Goal: Information Seeking & Learning: Learn about a topic

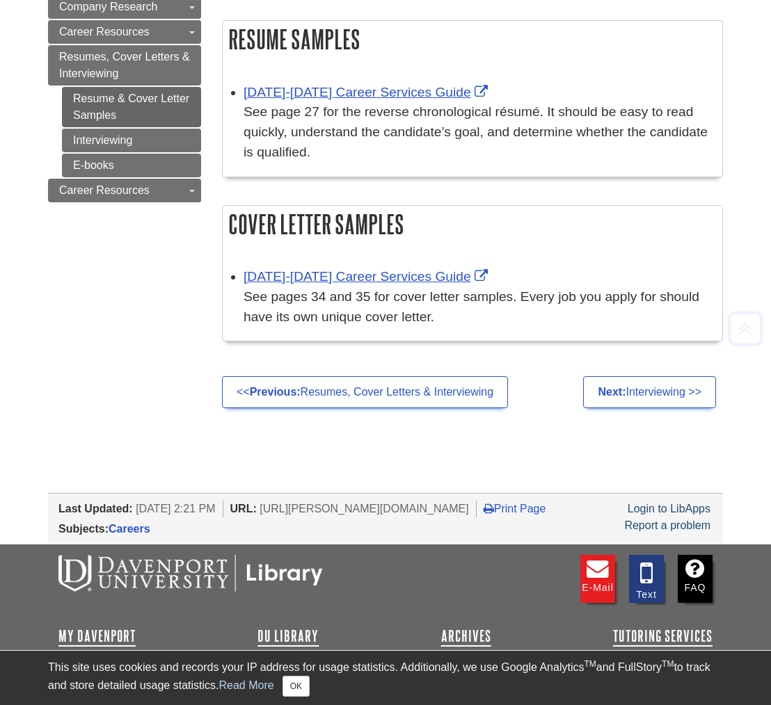
scroll to position [255, 0]
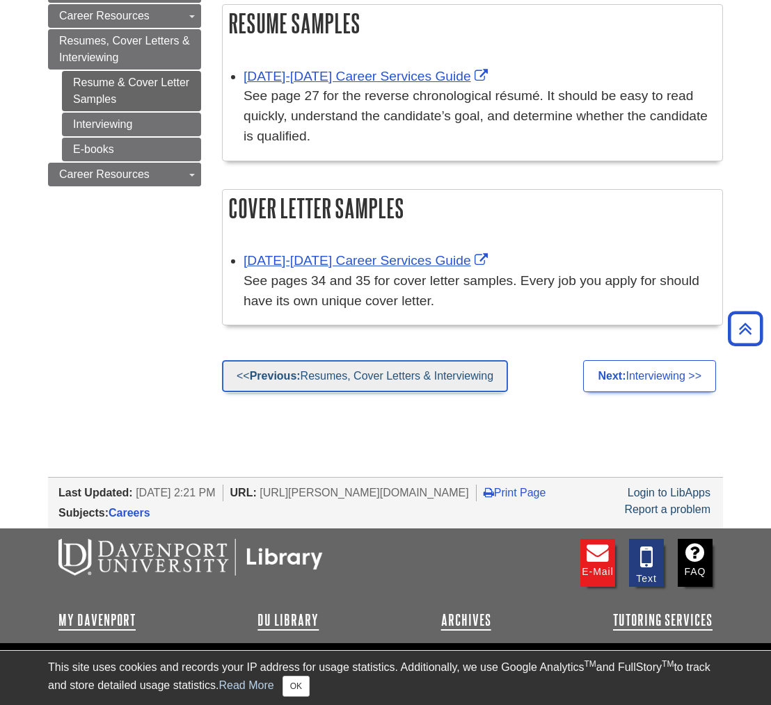
click at [351, 372] on link "<< Previous: Resumes, Cover Letters & Interviewing" at bounding box center [365, 376] width 286 height 32
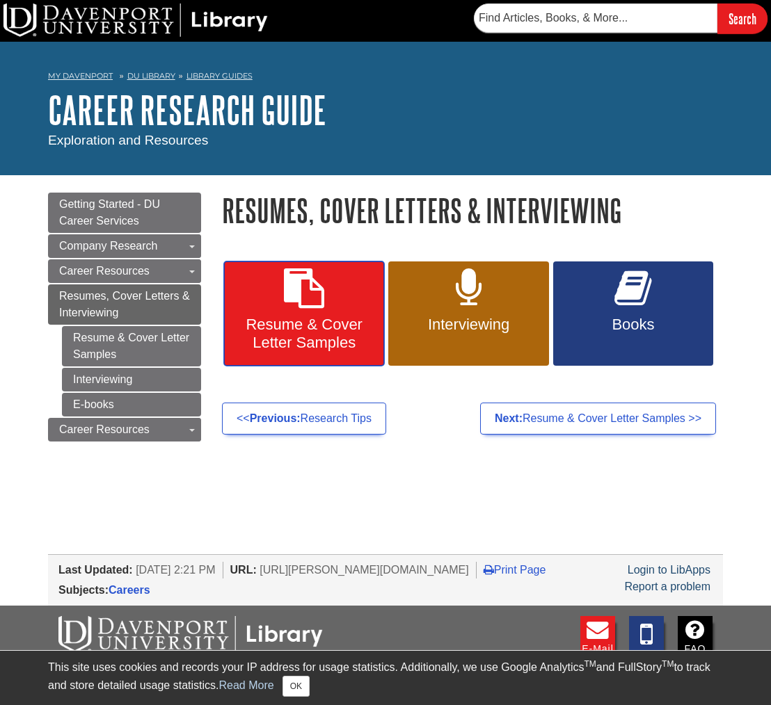
click at [312, 321] on span "Resume & Cover Letter Samples" at bounding box center [303, 334] width 139 height 36
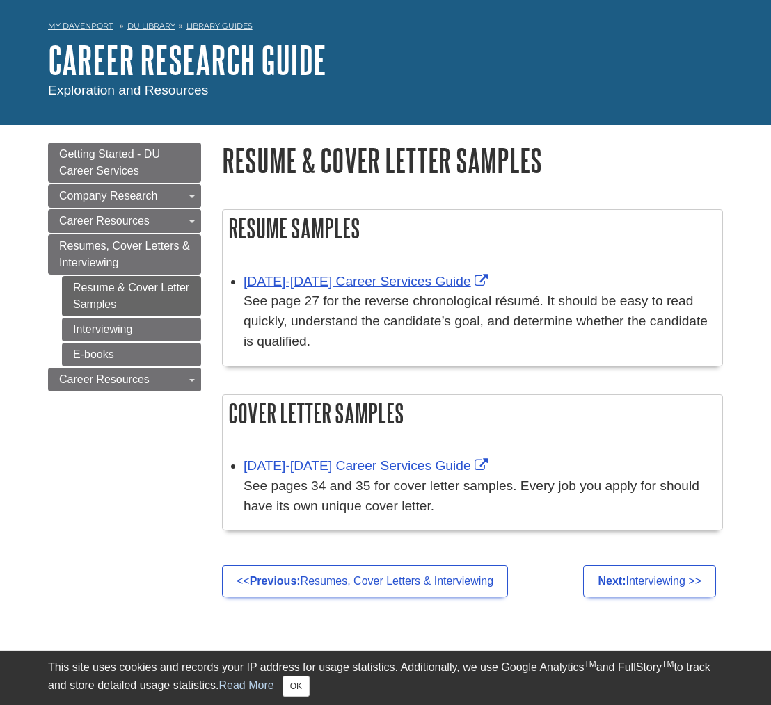
scroll to position [53, 0]
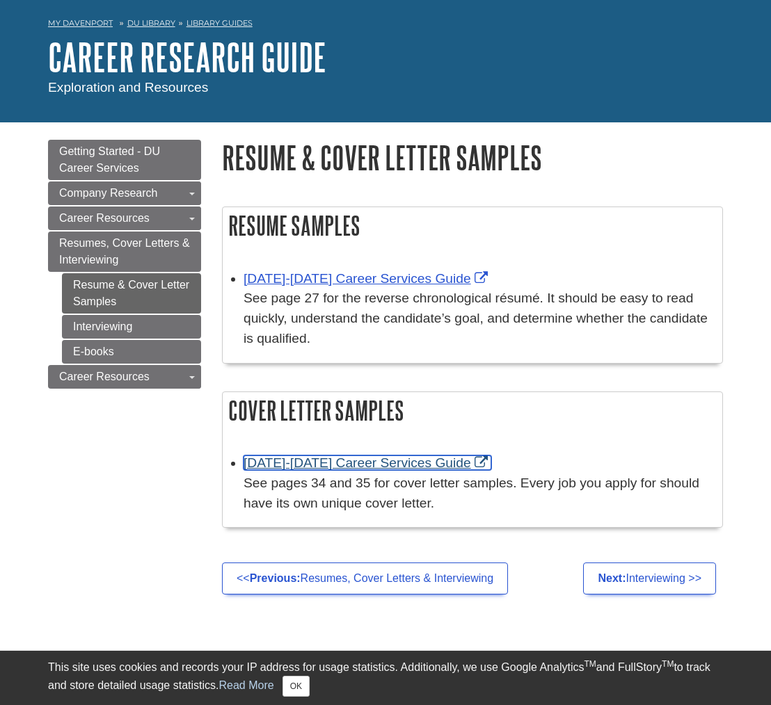
click at [360, 458] on link "[DATE]-[DATE] Career Services Guide" at bounding box center [367, 462] width 248 height 15
